Goal: Information Seeking & Learning: Learn about a topic

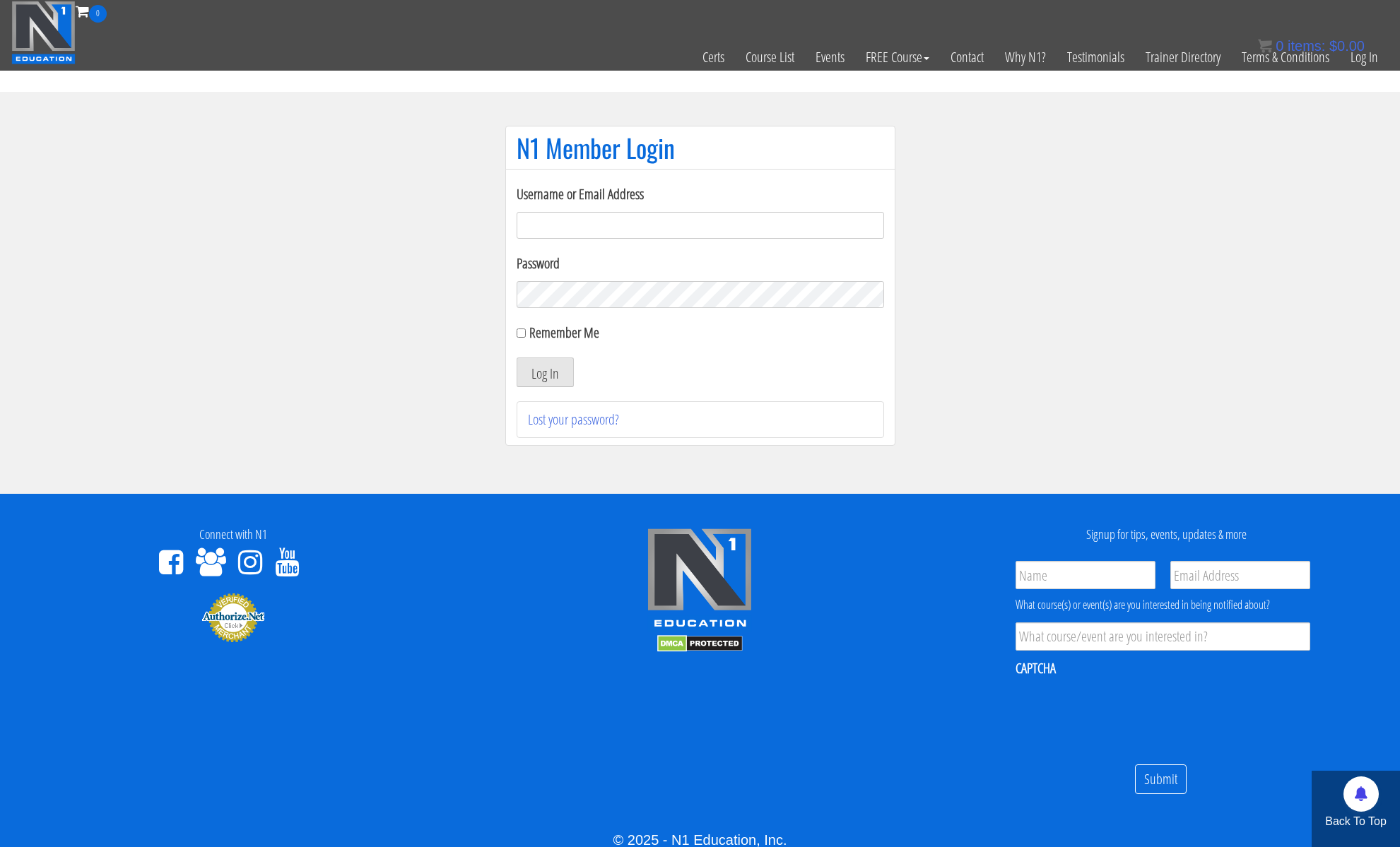
type input "kortney.[PERSON_NAME]-2815"
click at [643, 382] on div "Log In" at bounding box center [700, 372] width 367 height 30
click at [558, 379] on button "Log In" at bounding box center [545, 372] width 58 height 30
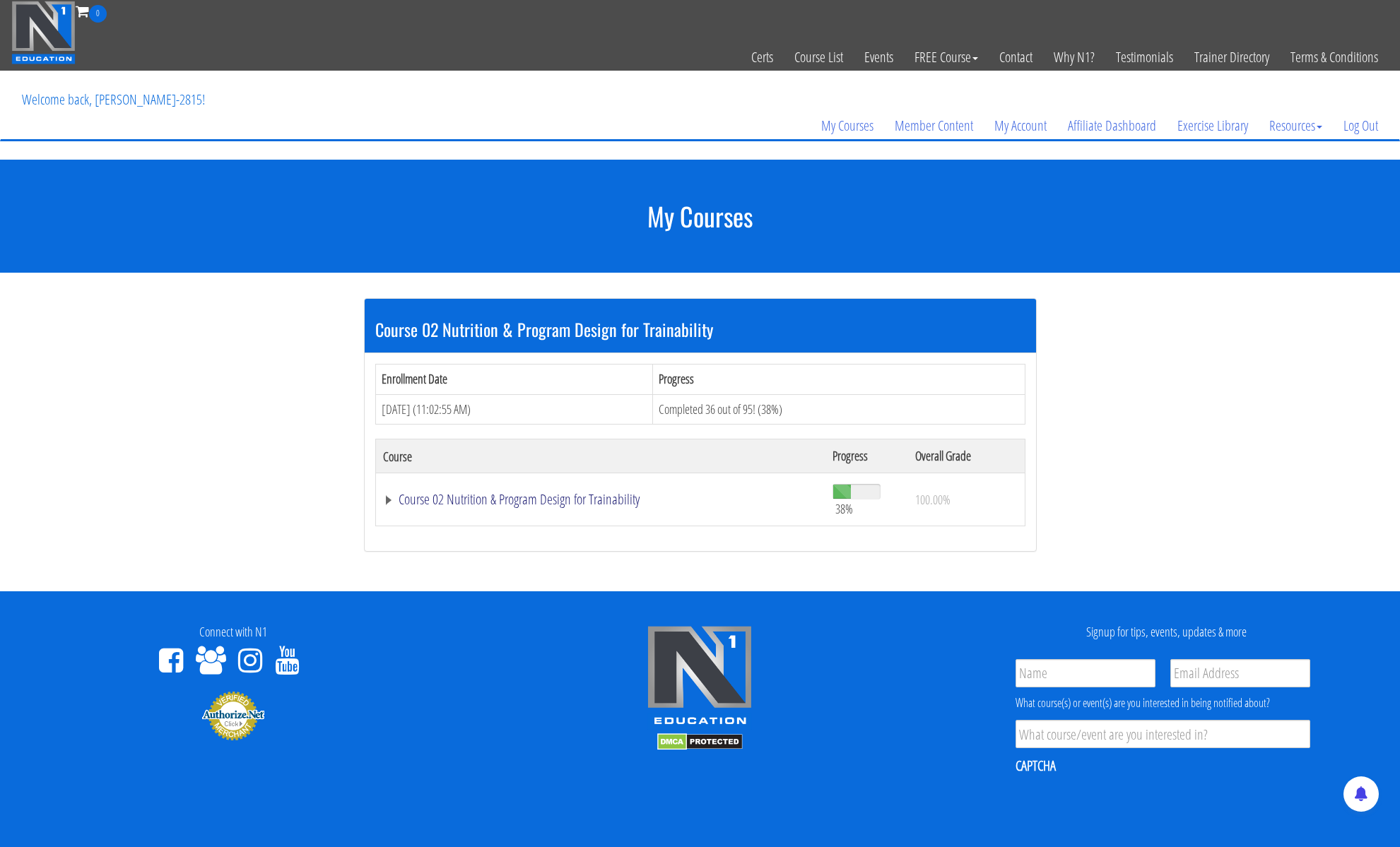
click at [586, 492] on link "Course 02 Nutrition & Program Design for Trainability" at bounding box center [601, 499] width 436 height 14
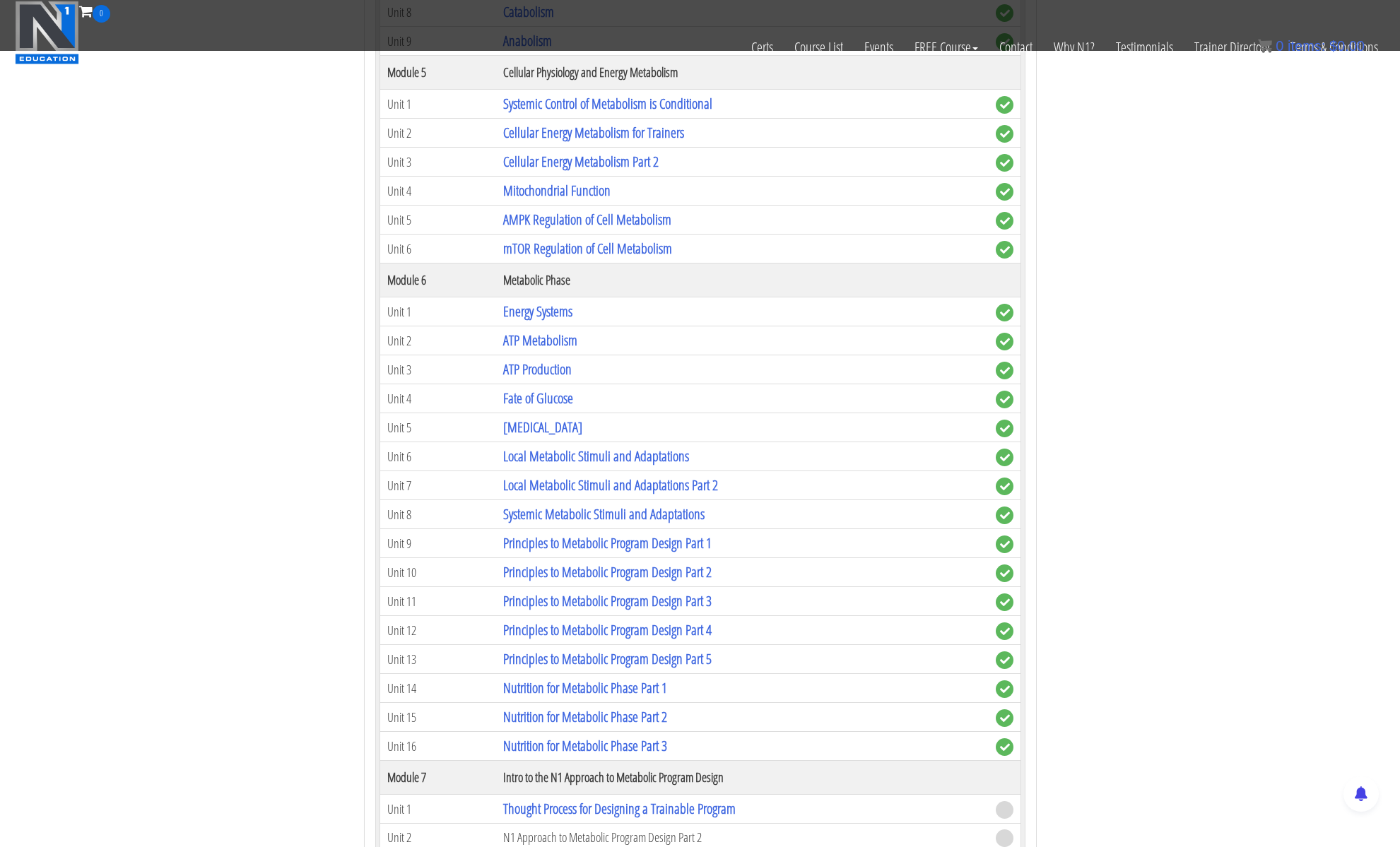
scroll to position [1246, 0]
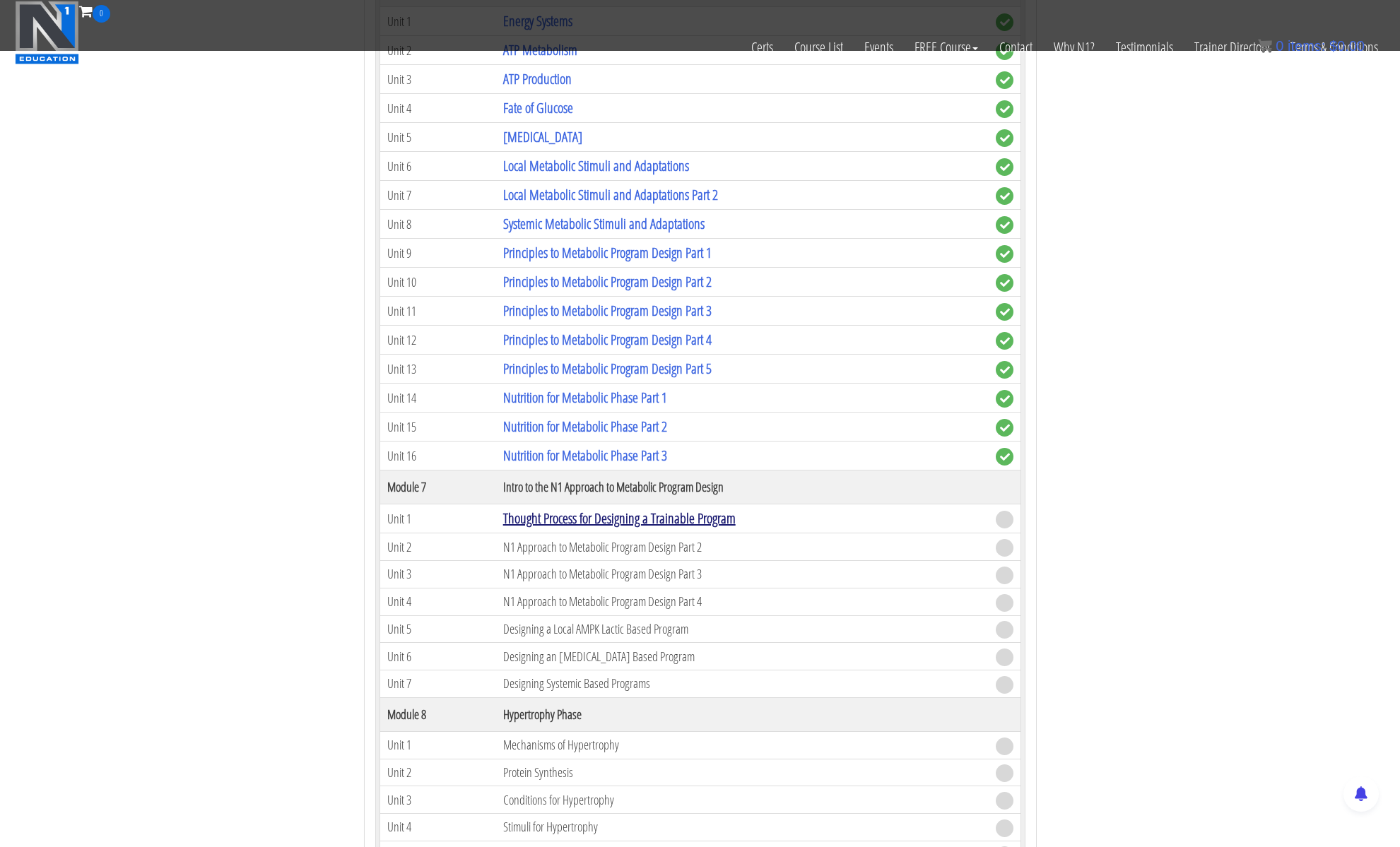
click at [604, 524] on link "Thought Process for Designing a Trainable Program" at bounding box center [619, 518] width 233 height 19
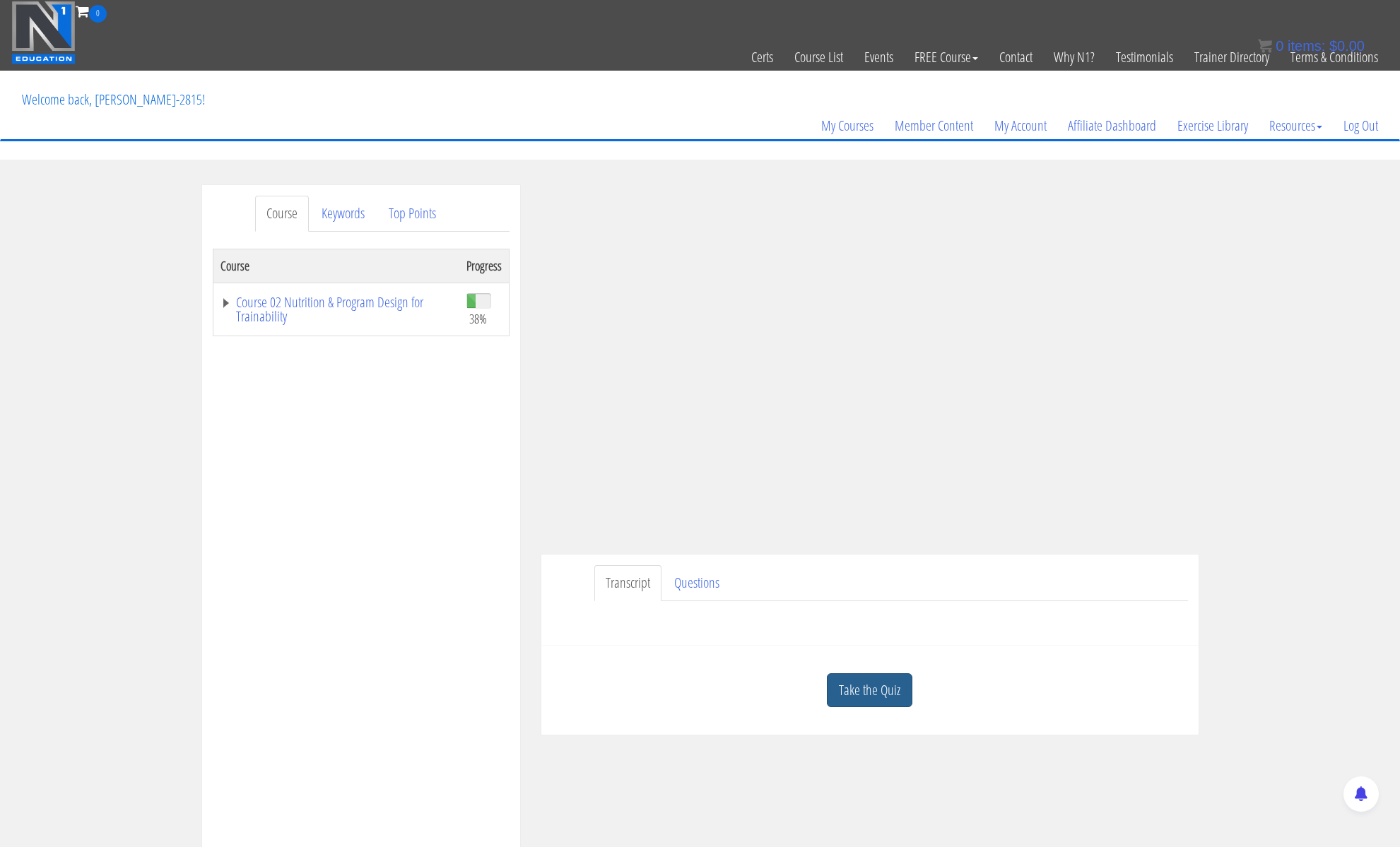
click at [874, 679] on link "Take the Quiz" at bounding box center [869, 690] width 85 height 35
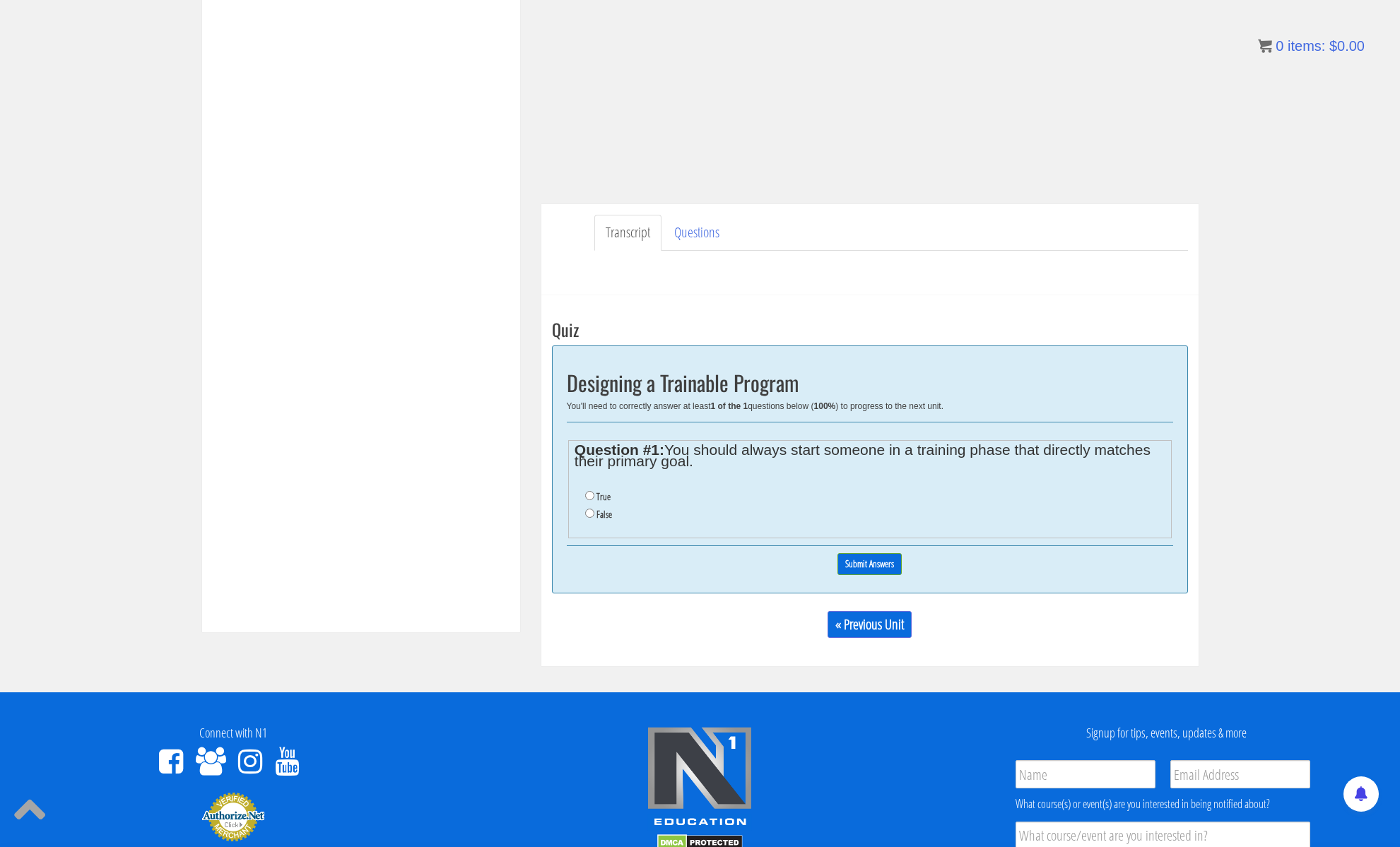
scroll to position [431, 0]
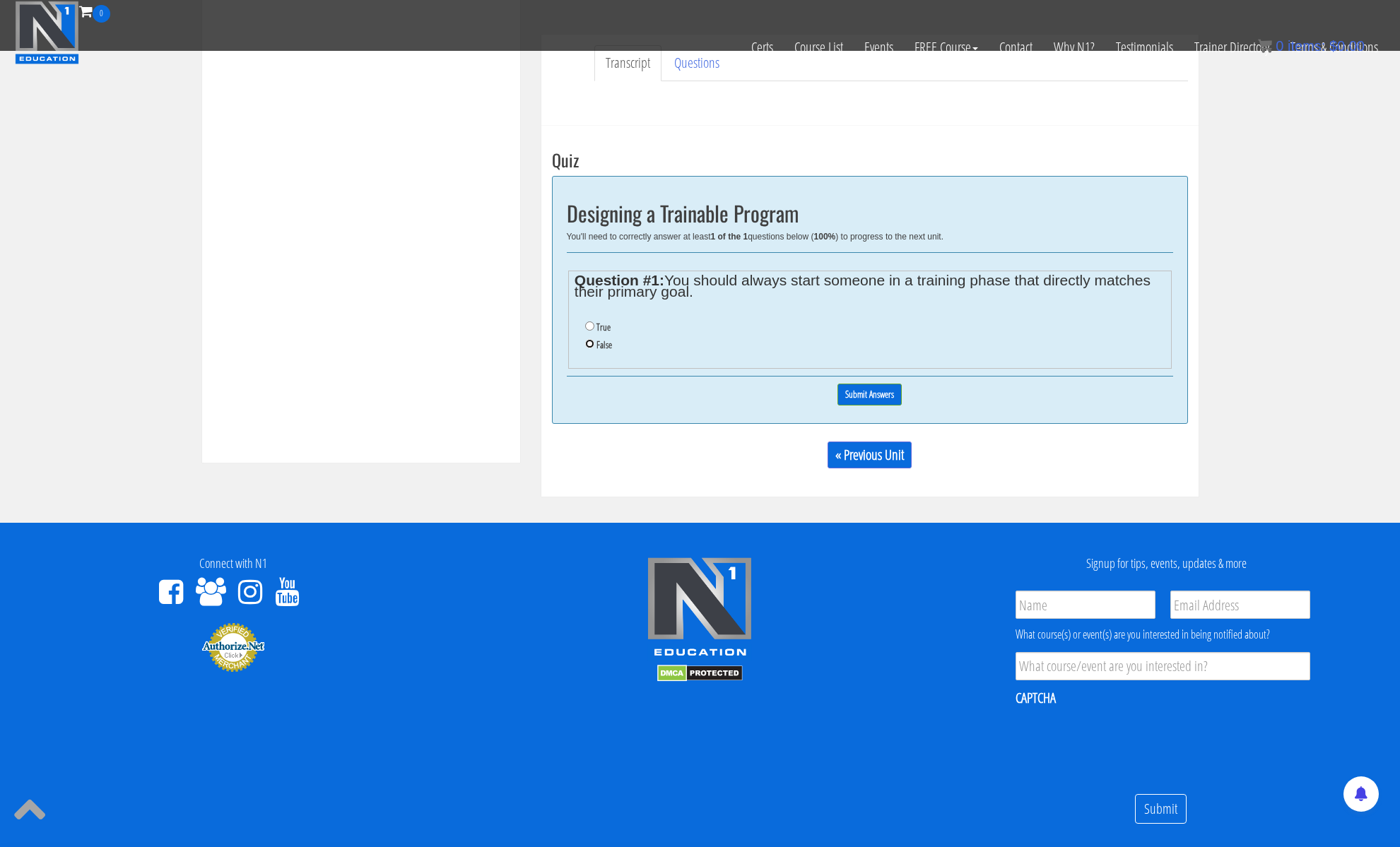
click at [593, 347] on input "False" at bounding box center [590, 344] width 9 height 9
radio input "true"
click at [886, 395] on input "Submit Answers" at bounding box center [869, 395] width 65 height 22
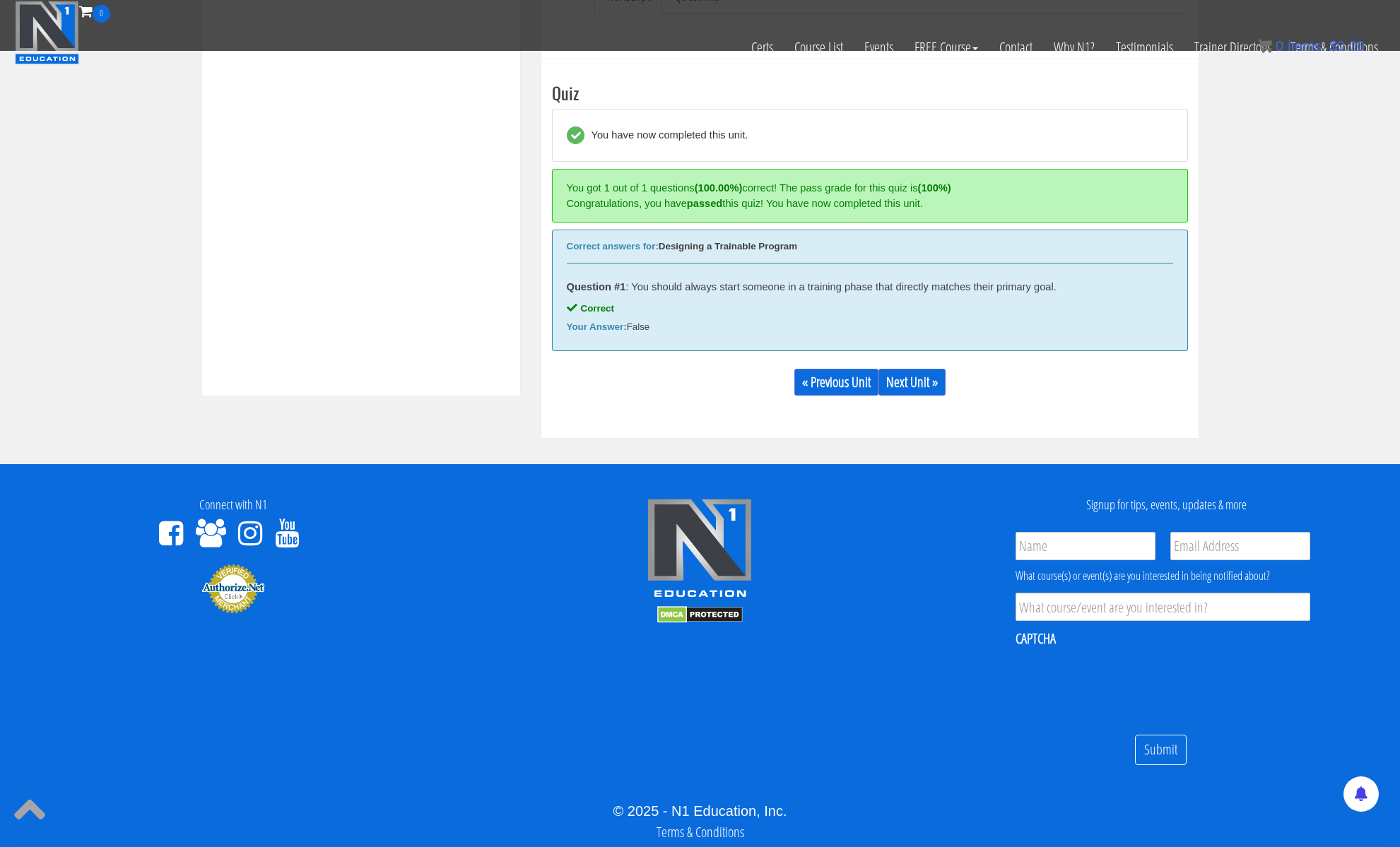
scroll to position [536, 0]
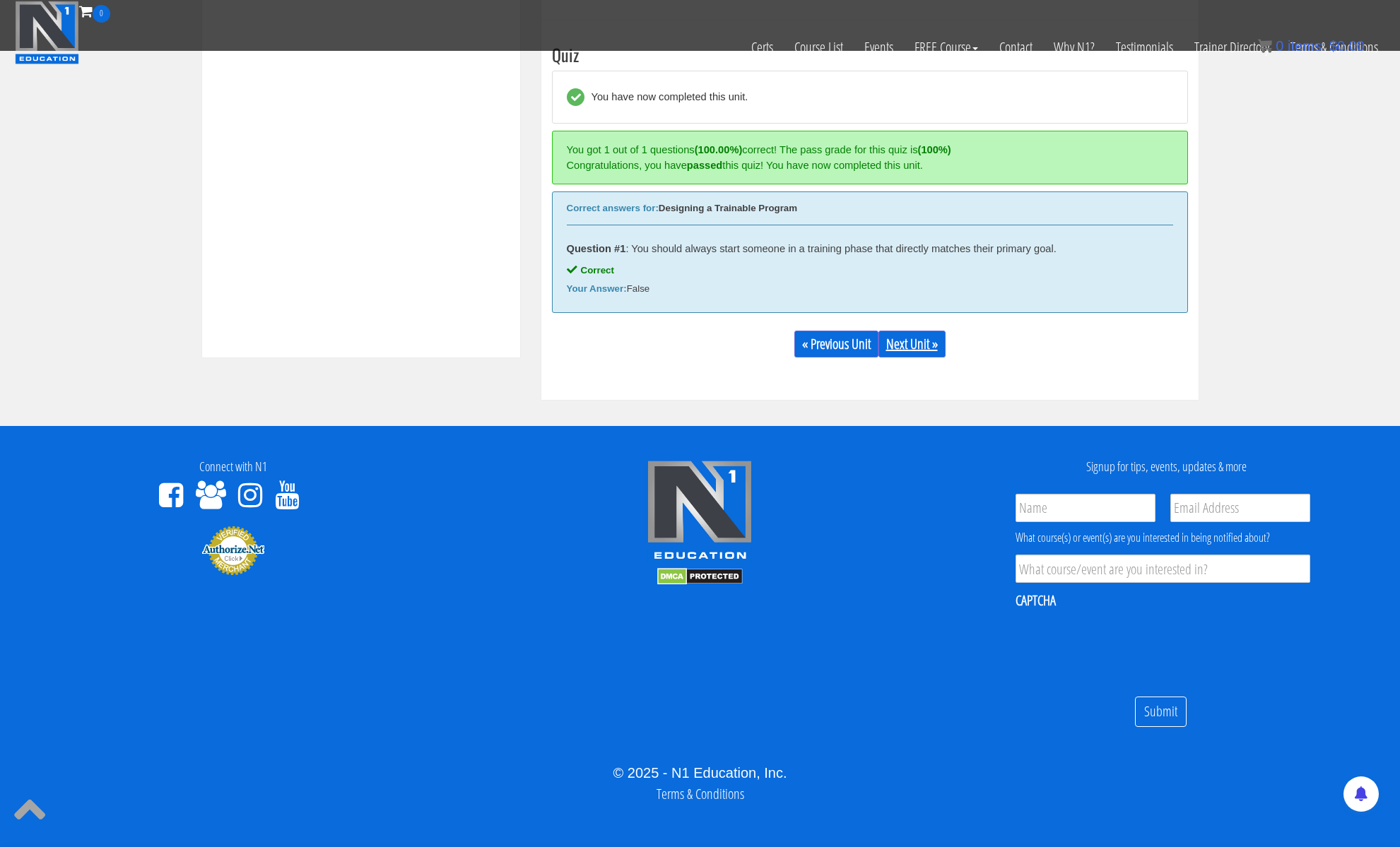
click at [896, 342] on link "Next Unit »" at bounding box center [912, 344] width 67 height 27
